Goal: Information Seeking & Learning: Learn about a topic

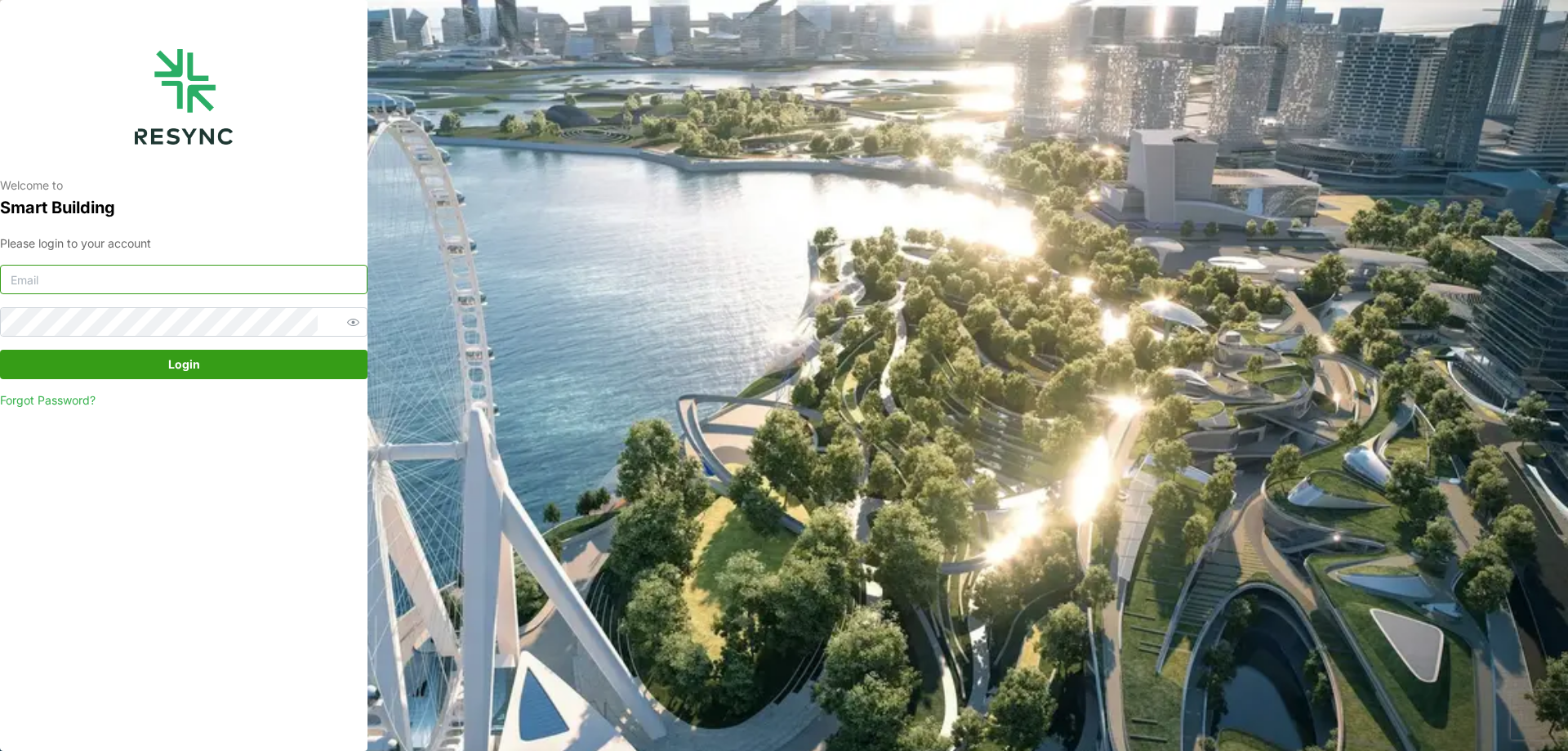
click at [232, 282] on input at bounding box center [183, 280] width 367 height 30
type input "[EMAIL_ADDRESS][DOMAIN_NAME]"
click at [0, 323] on div "Welcome to Smart Building Please login to your account [PERSON_NAME][EMAIL_ADDR…" at bounding box center [183, 376] width 367 height 751
click at [327, 370] on span "Login" at bounding box center [184, 365] width 337 height 28
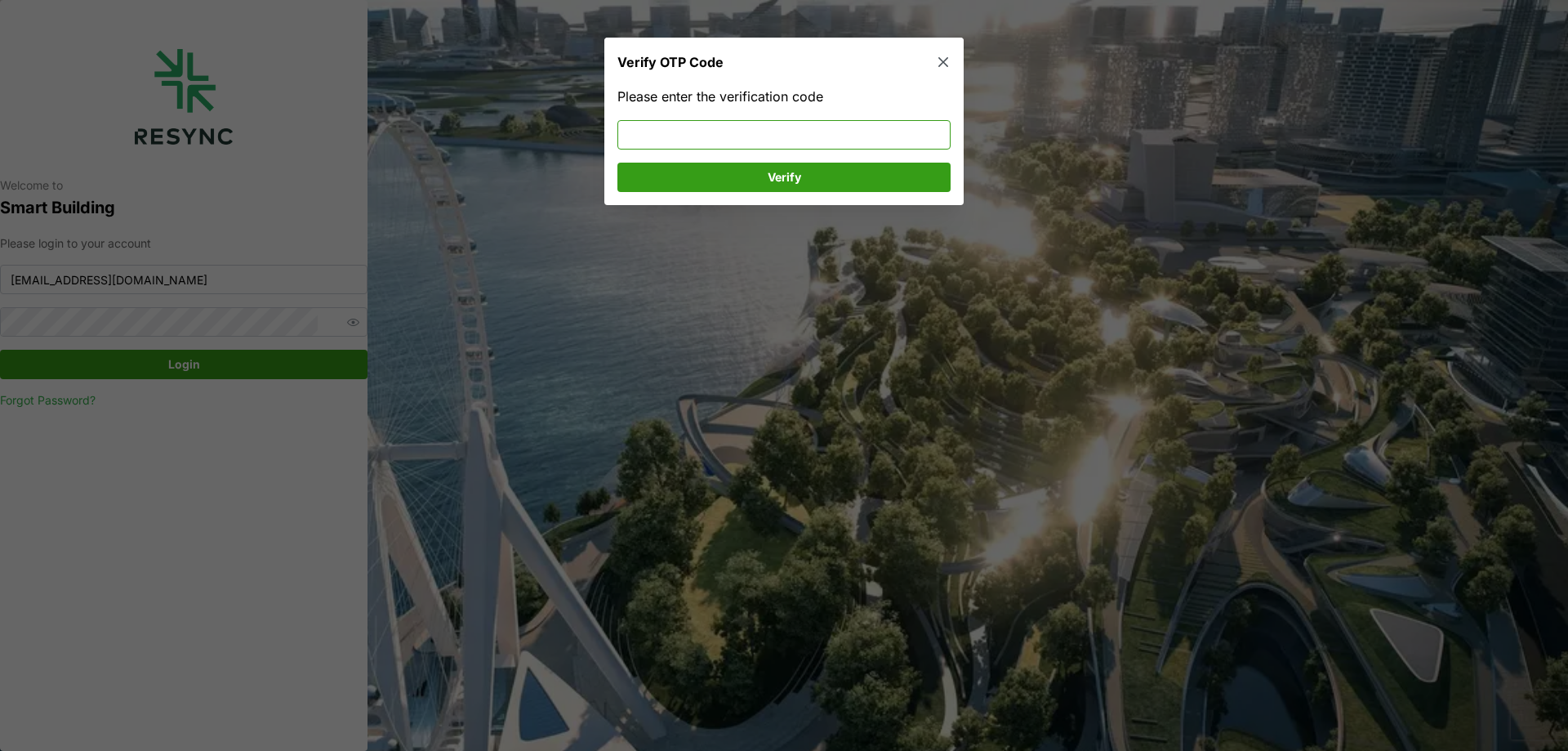
click at [819, 130] on input at bounding box center [784, 135] width 333 height 30
type input "172357"
click at [783, 173] on span "Verify" at bounding box center [784, 177] width 34 height 28
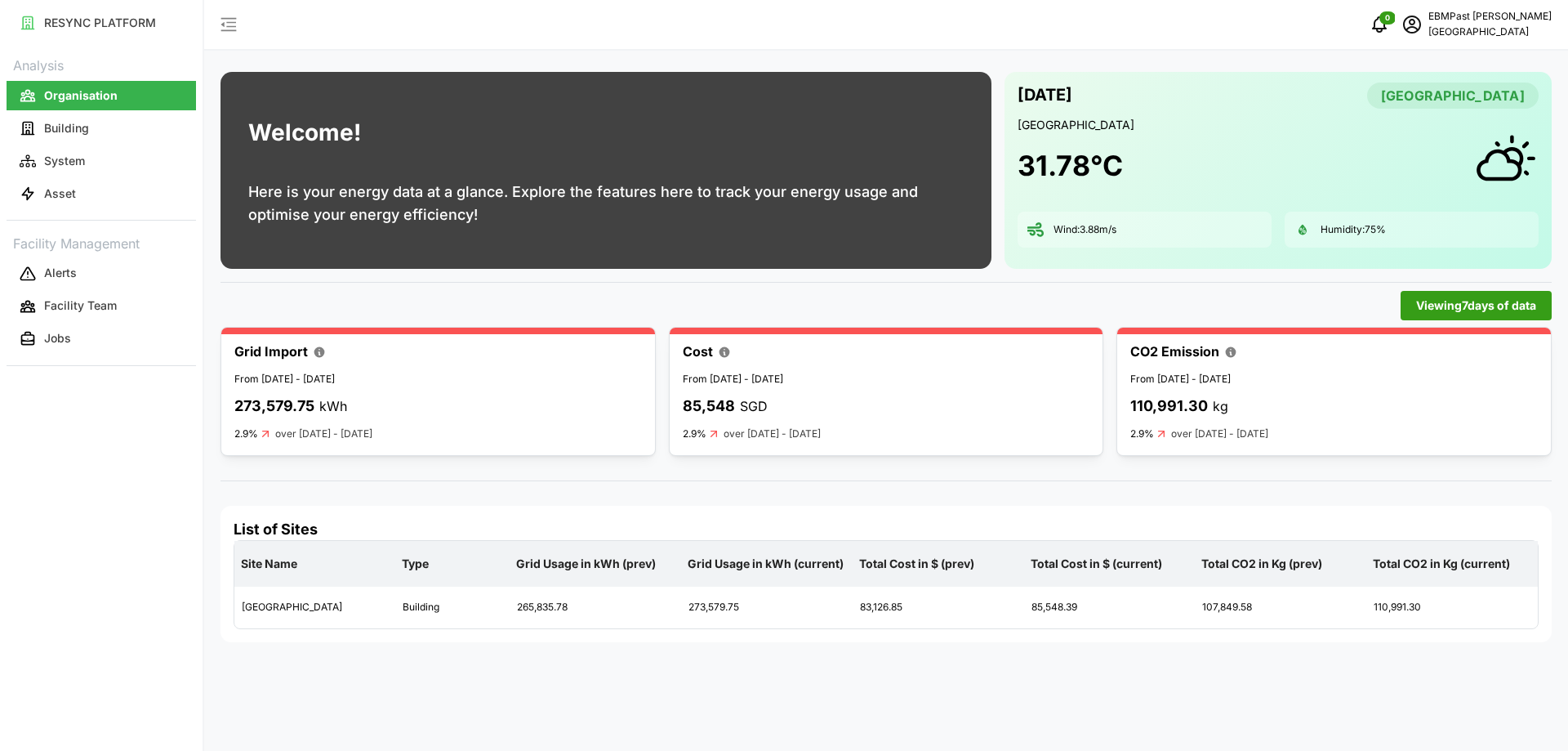
click at [346, 404] on p "kWh" at bounding box center [333, 406] width 28 height 21
click at [554, 397] on div "273,579.75 kWh" at bounding box center [438, 406] width 407 height 24
click at [74, 127] on p "Building" at bounding box center [66, 129] width 45 height 17
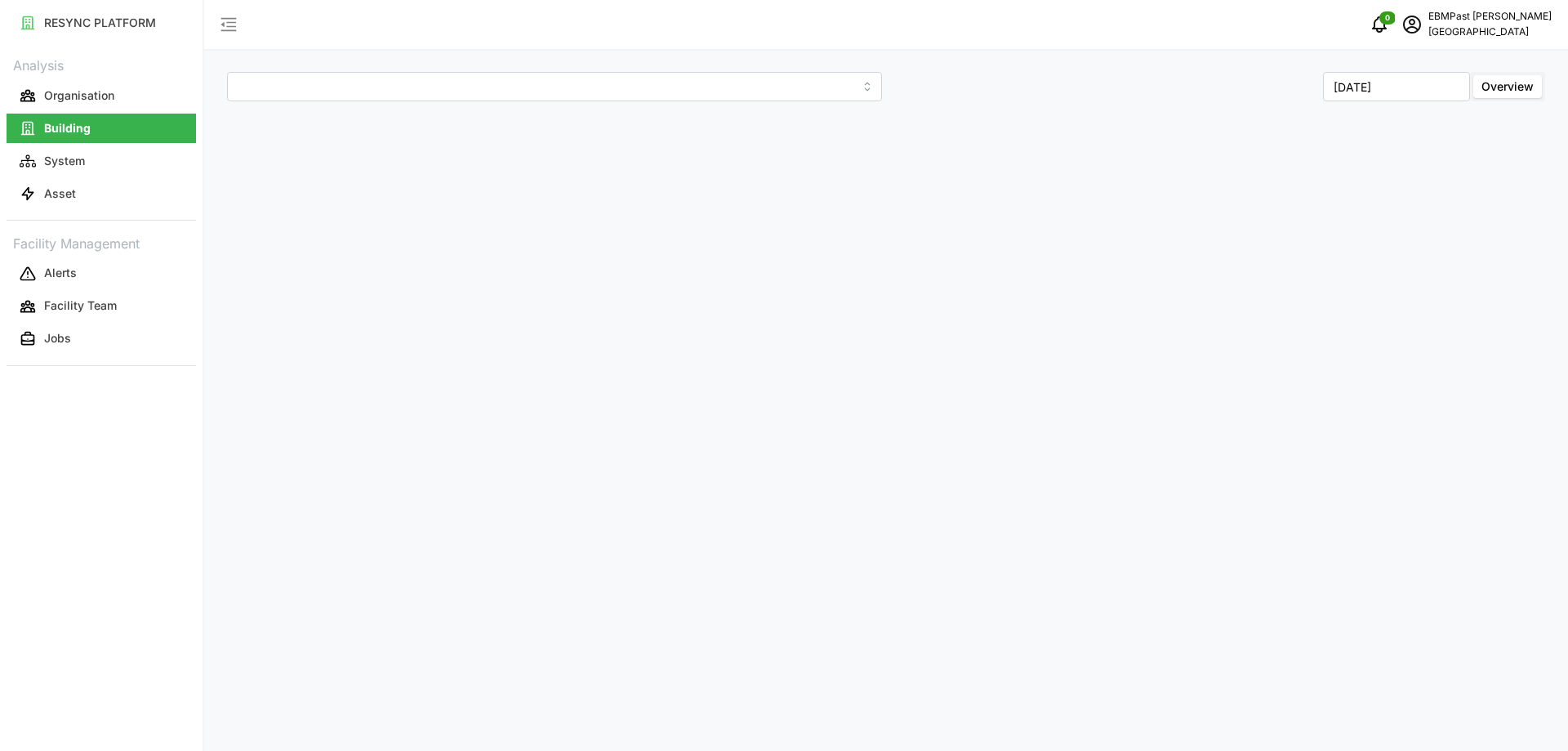
type input "Office Tower"
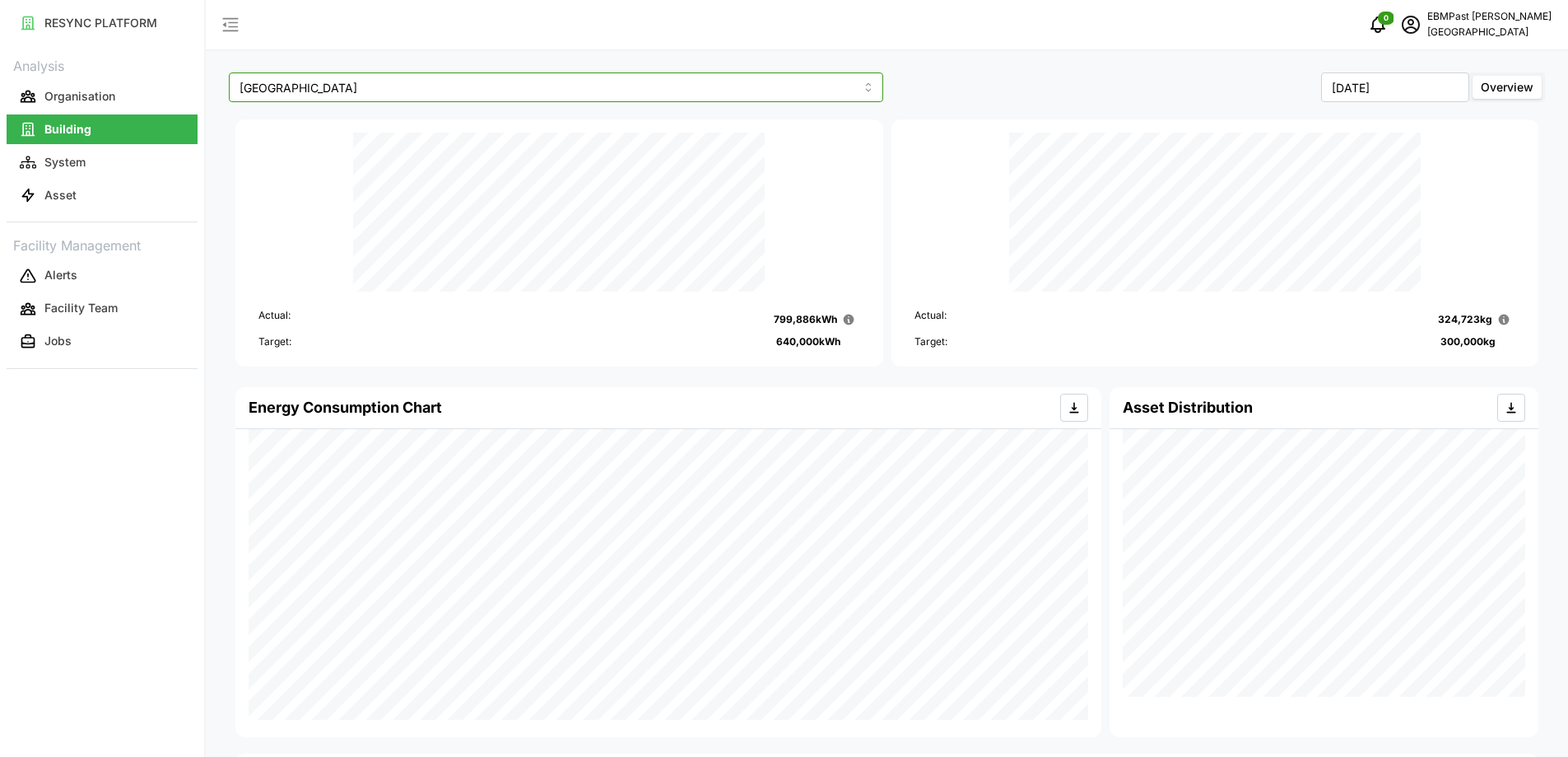
click at [634, 80] on input "Office Tower" at bounding box center [555, 87] width 654 height 30
click at [125, 169] on button "System" at bounding box center [102, 162] width 191 height 30
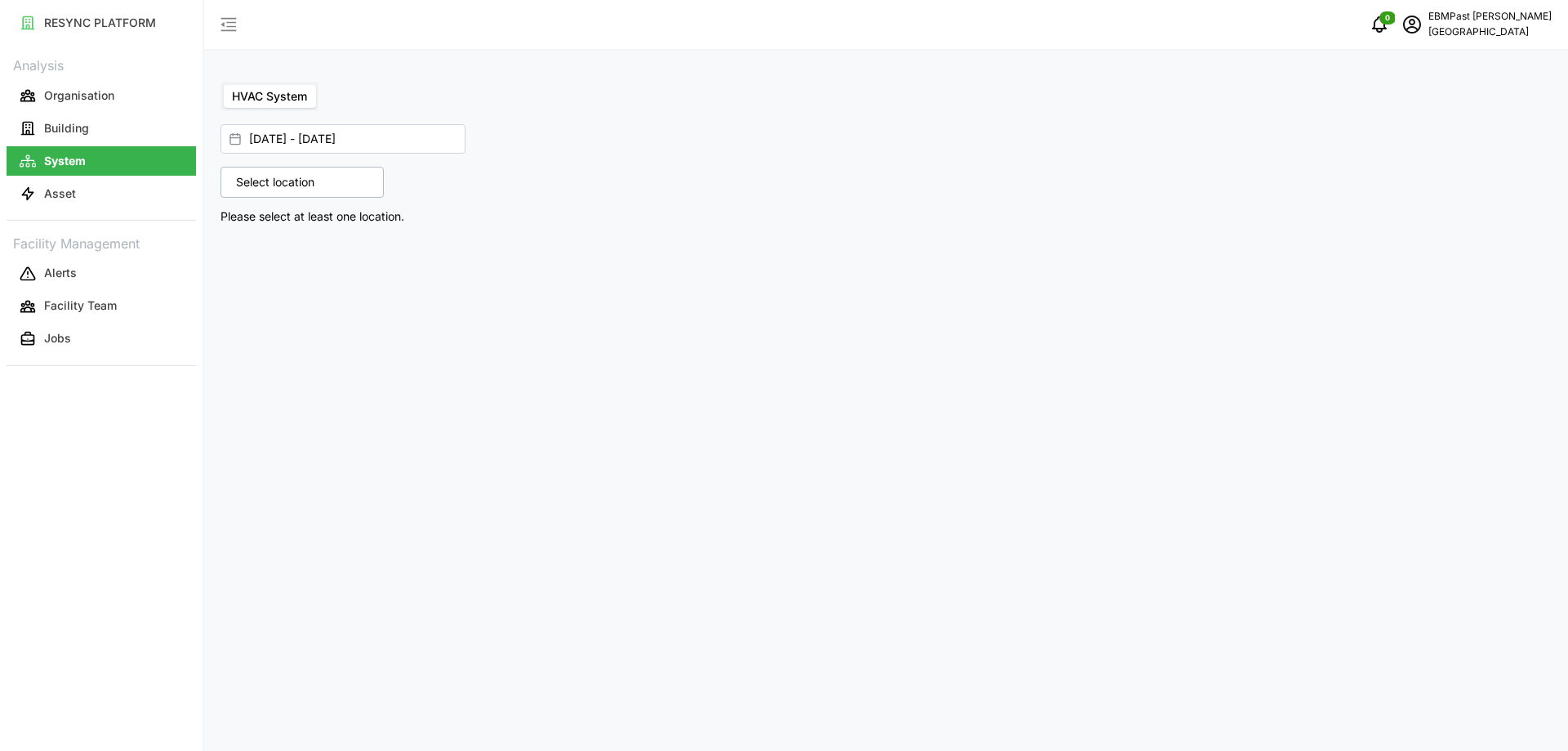
click at [296, 104] on label "HVAC System" at bounding box center [269, 97] width 92 height 23
click at [224, 85] on input "HVAC System" at bounding box center [224, 85] width 0 height 0
click at [302, 182] on p "Select location" at bounding box center [275, 182] width 95 height 17
click at [359, 267] on div "Office Tower" at bounding box center [363, 494] width 285 height 592
click at [242, 252] on polyline at bounding box center [242, 253] width 3 height 7
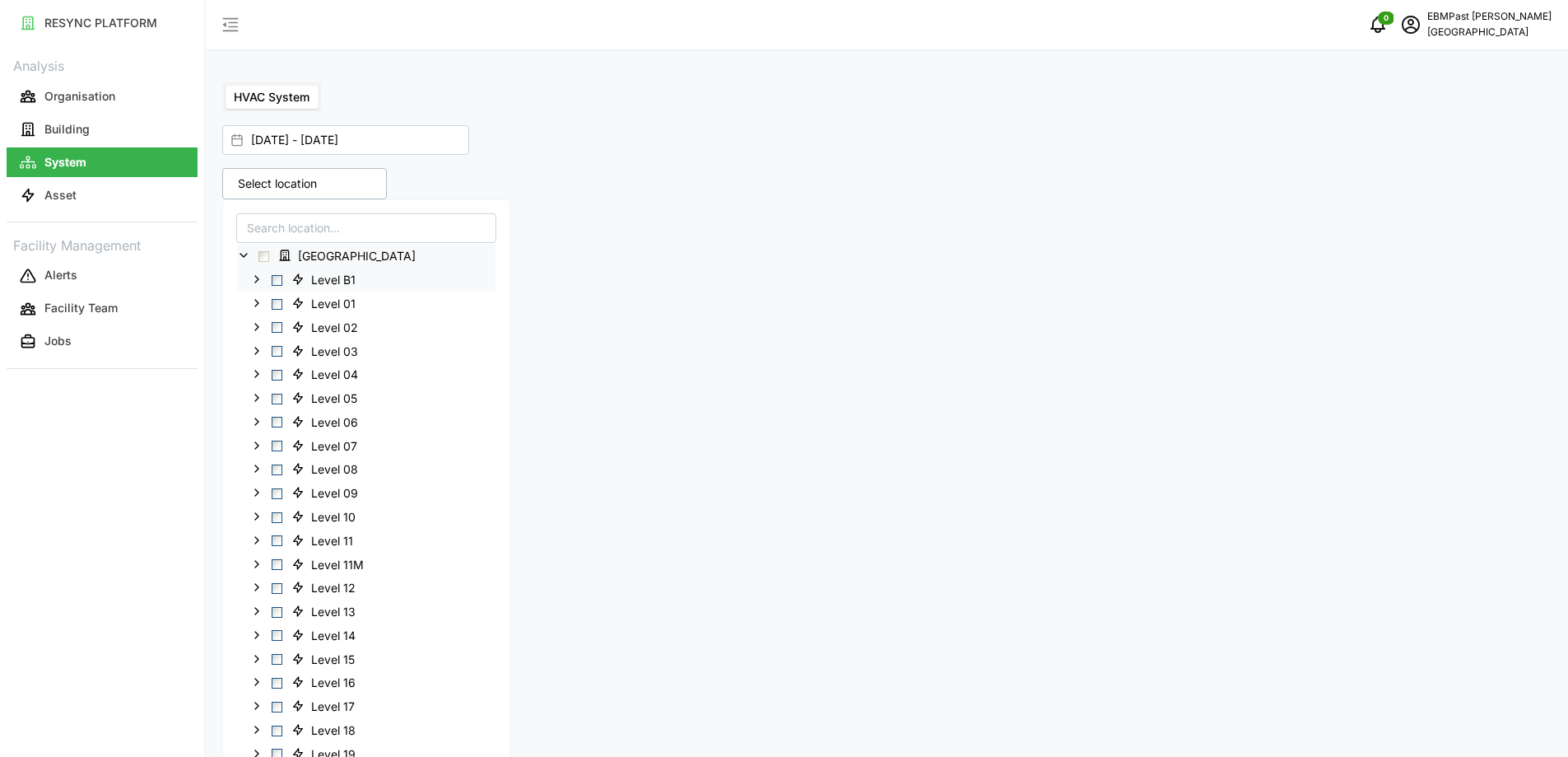
click at [378, 288] on div "Level B1" at bounding box center [366, 280] width 259 height 24
click at [277, 282] on span "Select Level B1" at bounding box center [277, 280] width 11 height 11
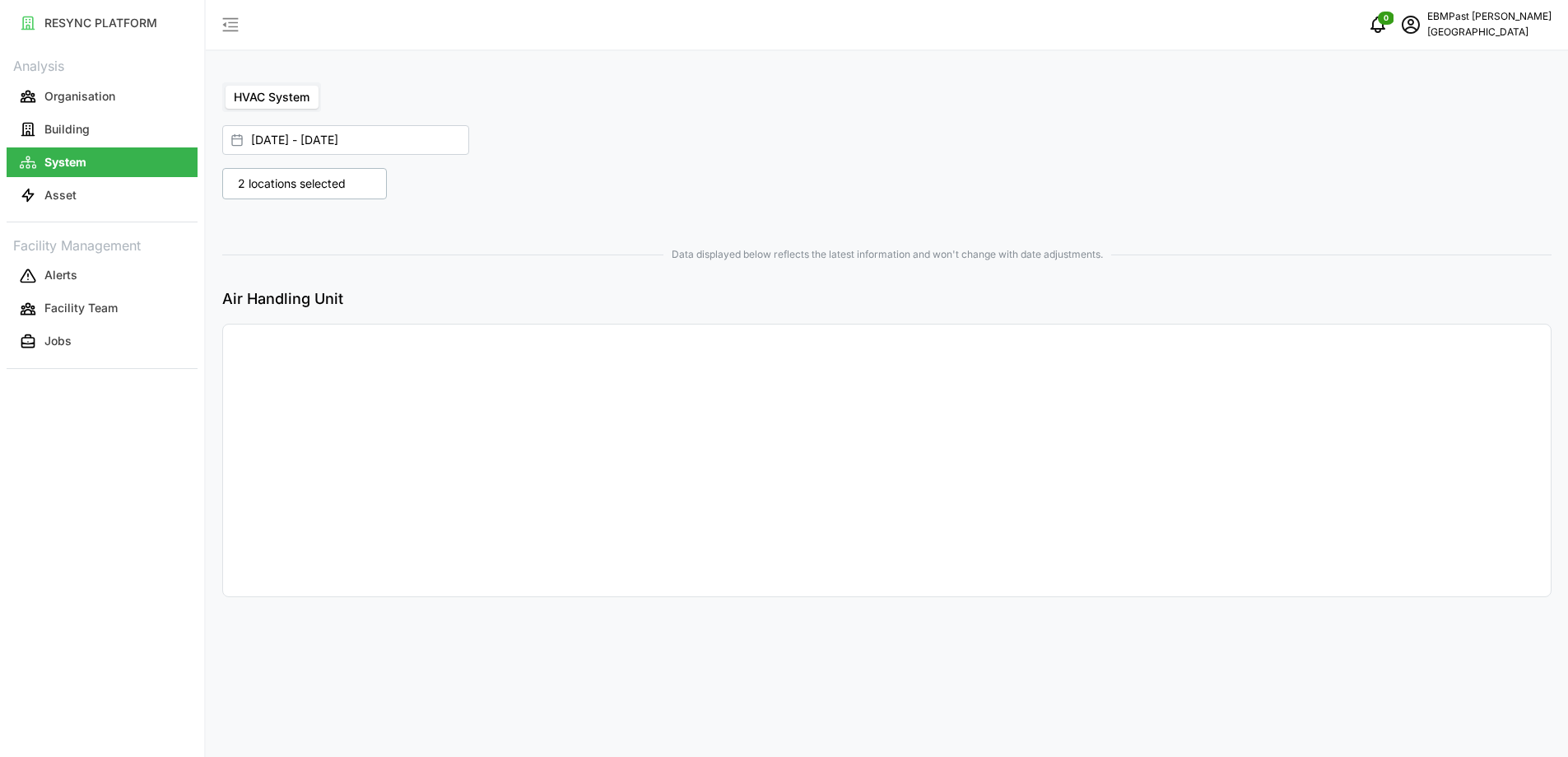
click at [584, 136] on div "01 Sep 2025 - 22 Sep 2025" at bounding box center [878, 140] width 1313 height 30
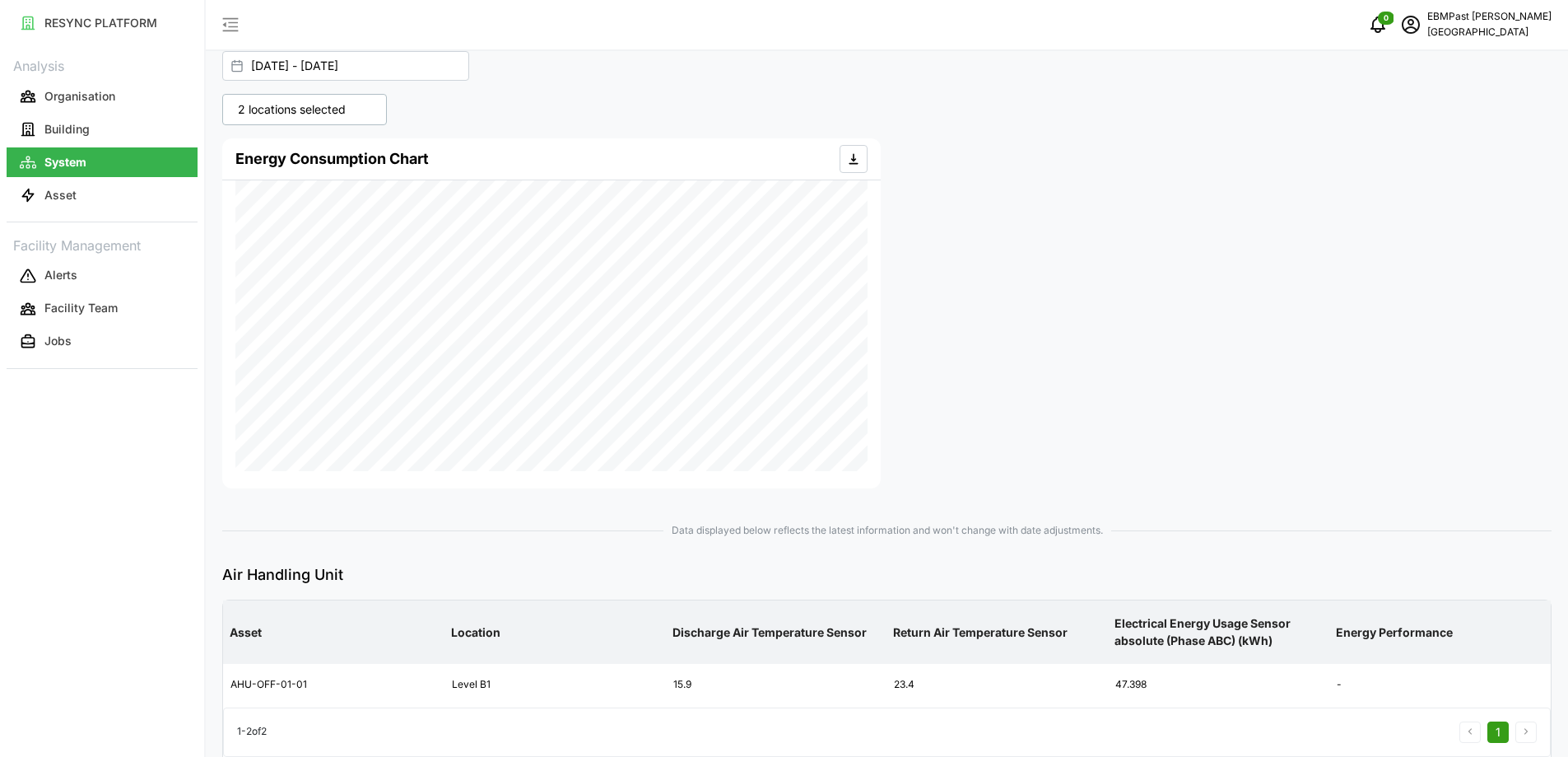
scroll to position [148, 0]
